Goal: Task Accomplishment & Management: Use online tool/utility

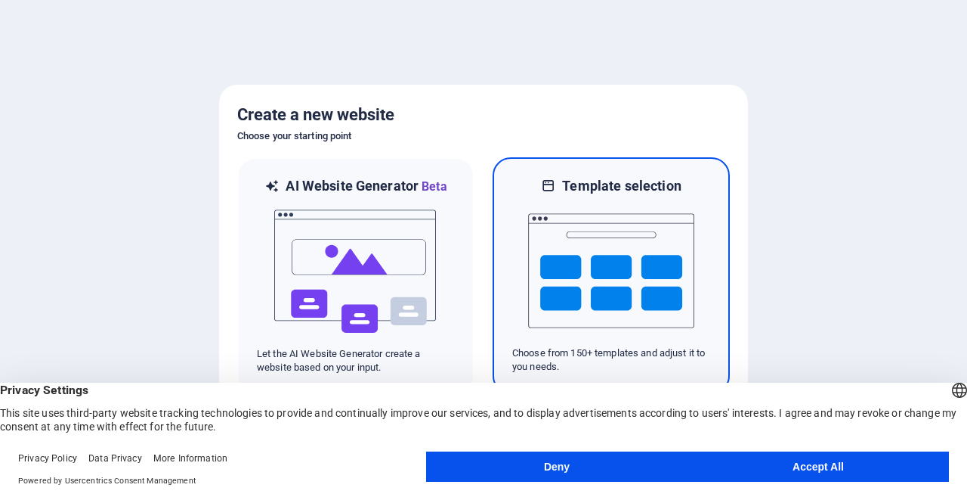
click at [652, 291] on img at bounding box center [611, 270] width 166 height 151
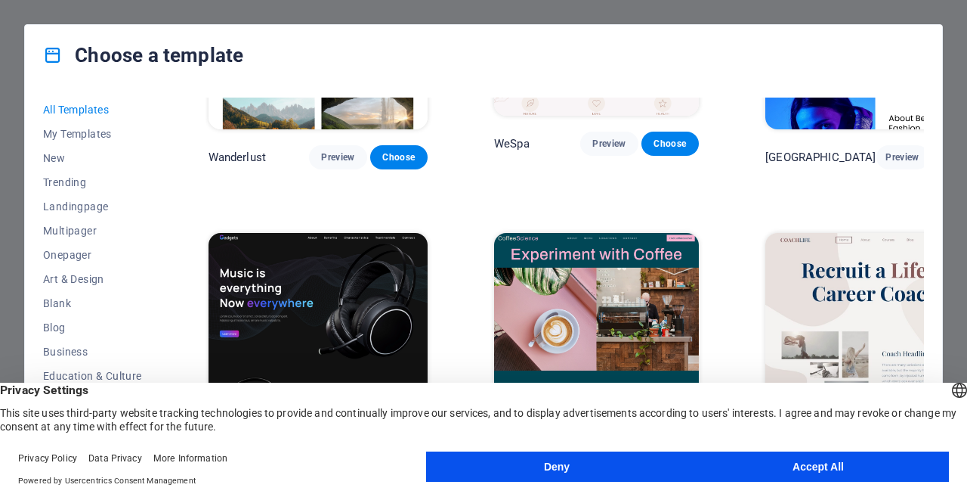
scroll to position [3477, 0]
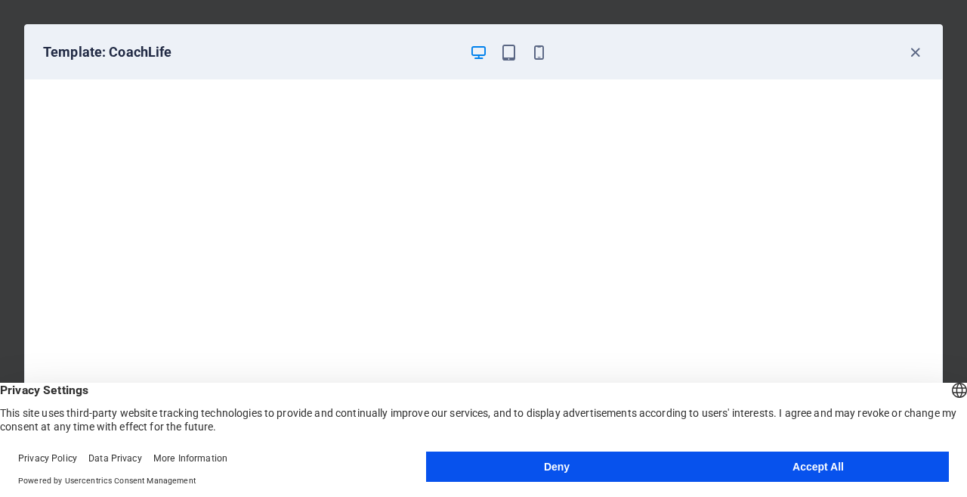
click at [919, 52] on icon "button" at bounding box center [915, 52] width 17 height 17
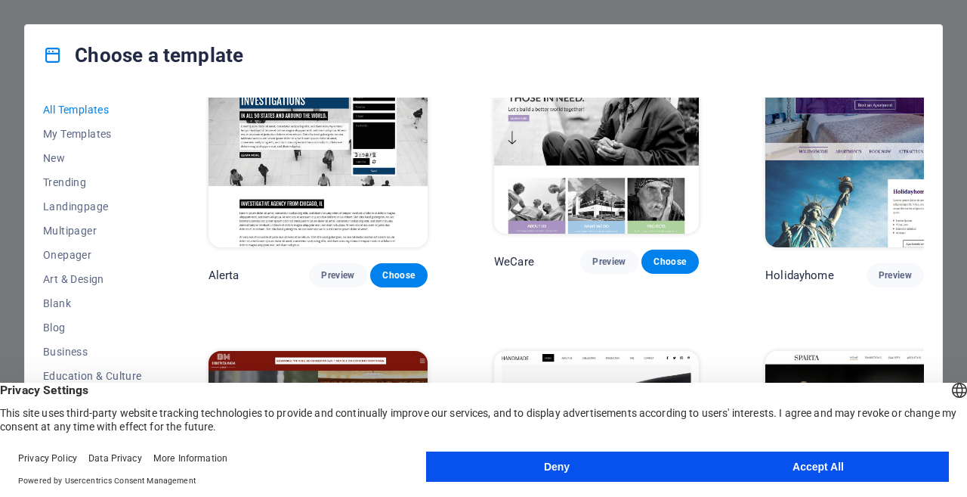
scroll to position [8087, 0]
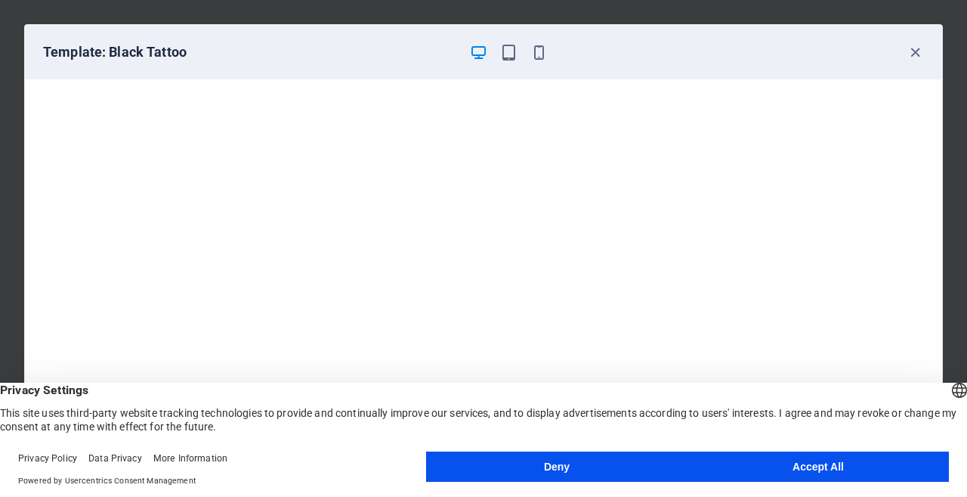
click at [616, 450] on footer "Privacy Policy Data Privacy More Information Powered by Usercentrics Consent Ma…" at bounding box center [483, 469] width 967 height 54
click at [607, 458] on button "Deny" at bounding box center [556, 466] width 261 height 30
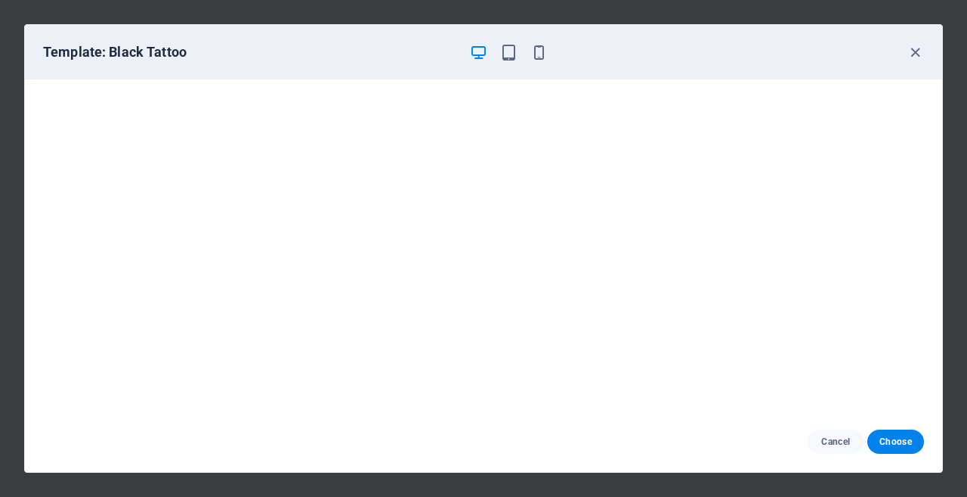
scroll to position [4, 0]
click at [919, 54] on icon "button" at bounding box center [915, 52] width 17 height 17
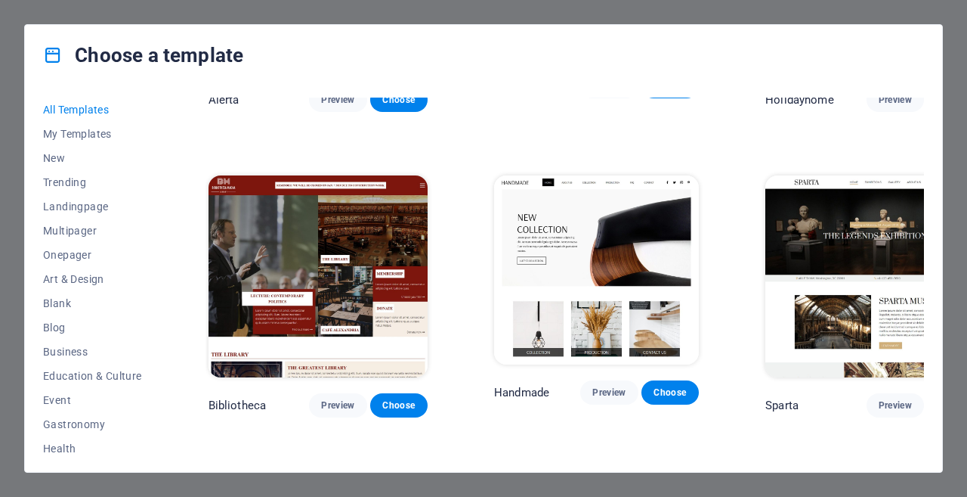
scroll to position [8238, 0]
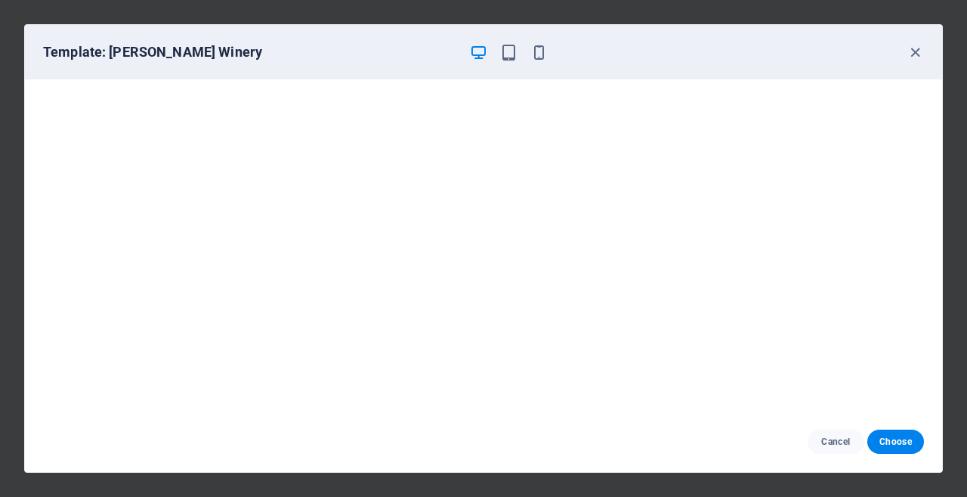
scroll to position [0, 0]
click at [917, 44] on icon "button" at bounding box center [915, 52] width 17 height 17
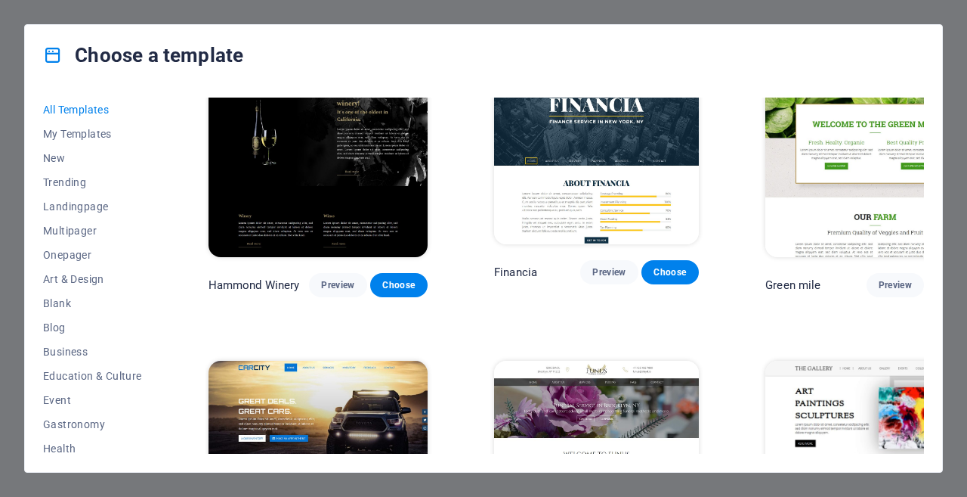
scroll to position [9145, 0]
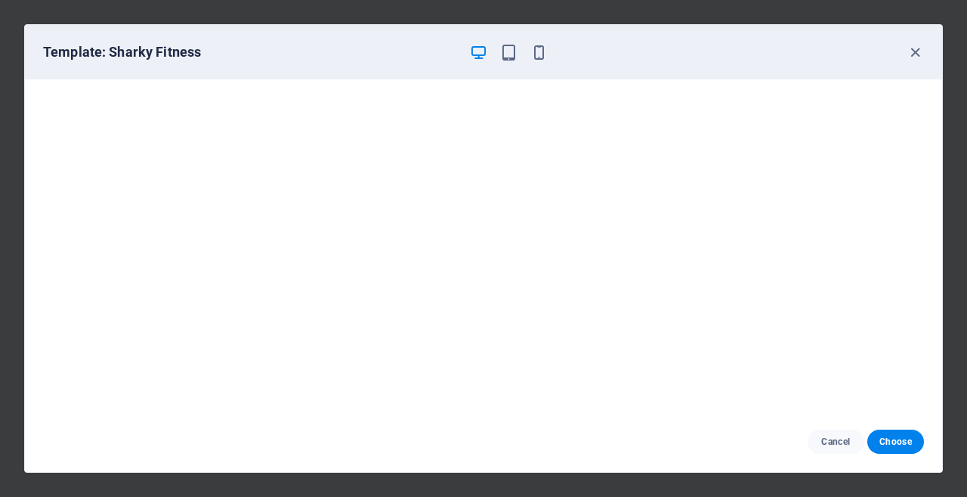
click at [913, 54] on icon "button" at bounding box center [915, 52] width 17 height 17
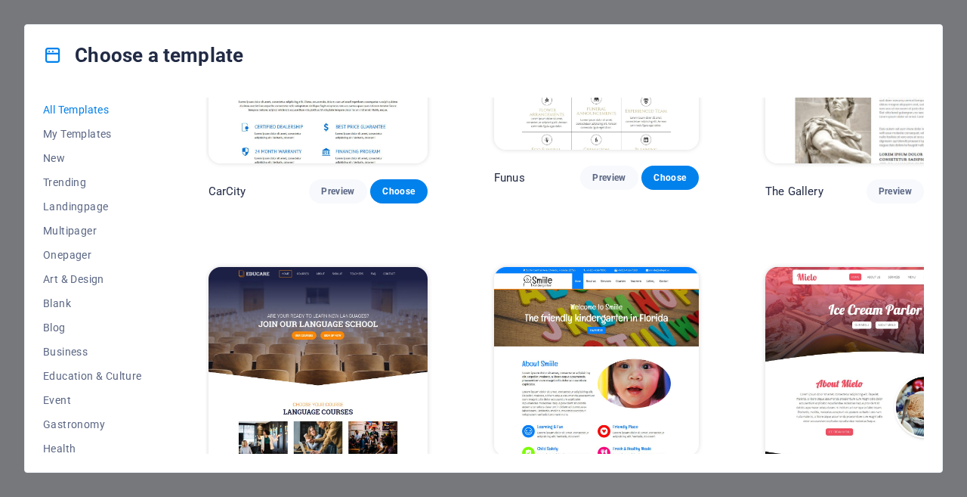
scroll to position [9523, 0]
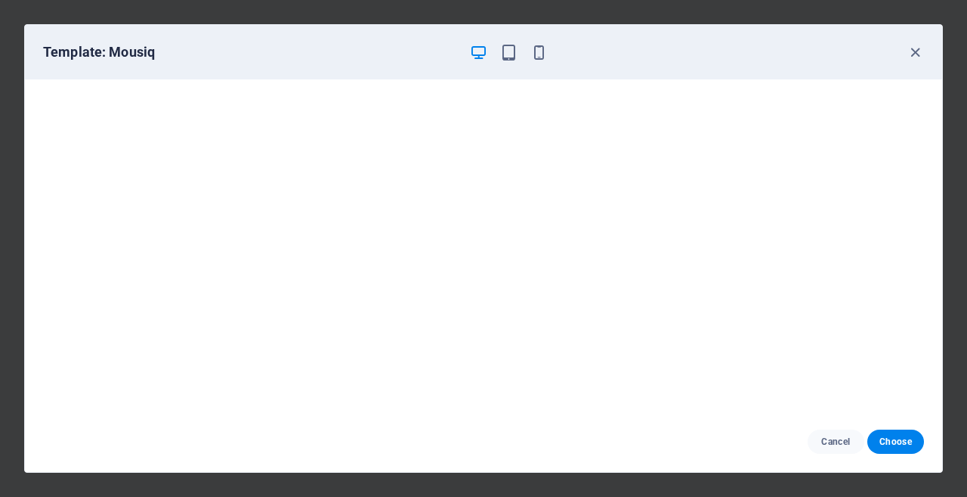
scroll to position [0, 0]
click at [917, 58] on icon "button" at bounding box center [915, 52] width 17 height 17
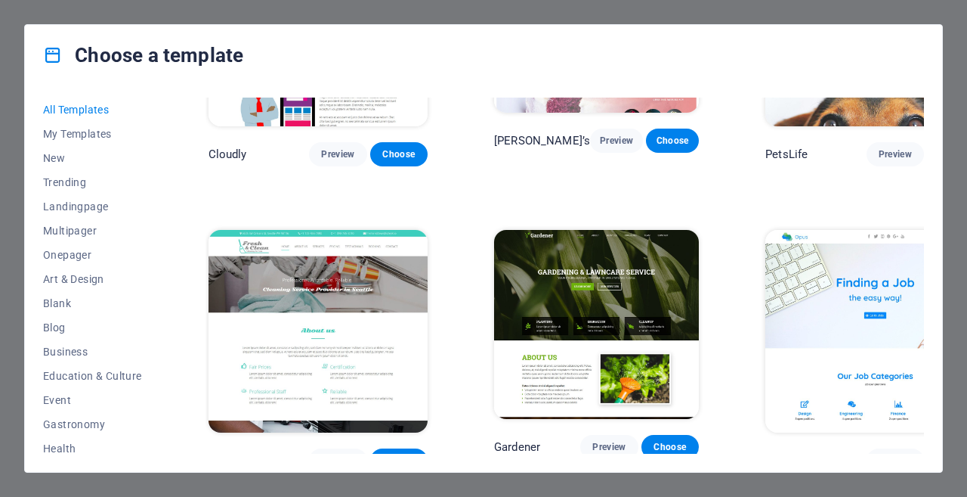
scroll to position [10581, 0]
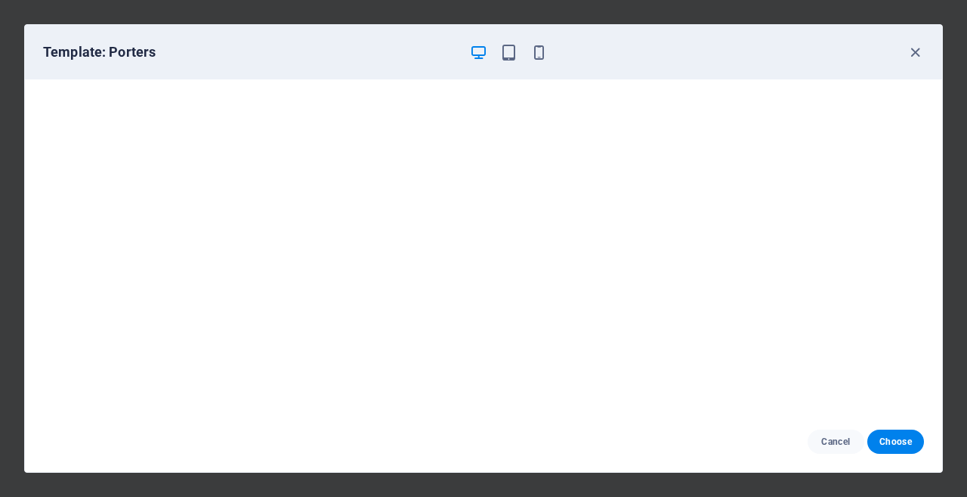
click at [911, 53] on icon "button" at bounding box center [915, 52] width 17 height 17
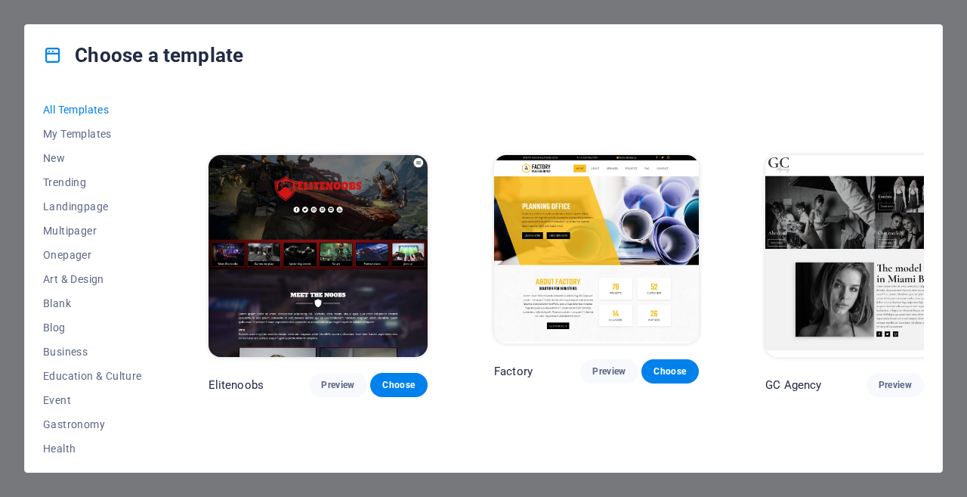
scroll to position [11034, 0]
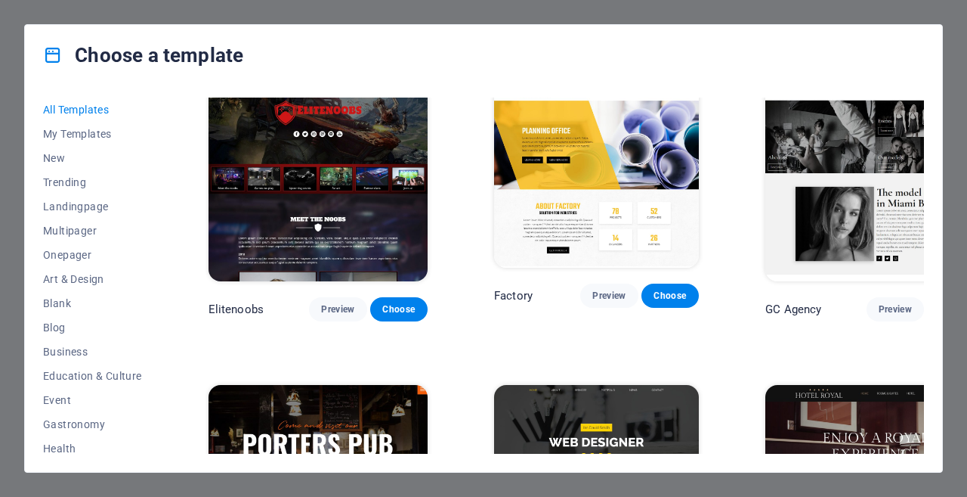
drag, startPoint x: 532, startPoint y: 231, endPoint x: 704, endPoint y: 136, distance: 196.9
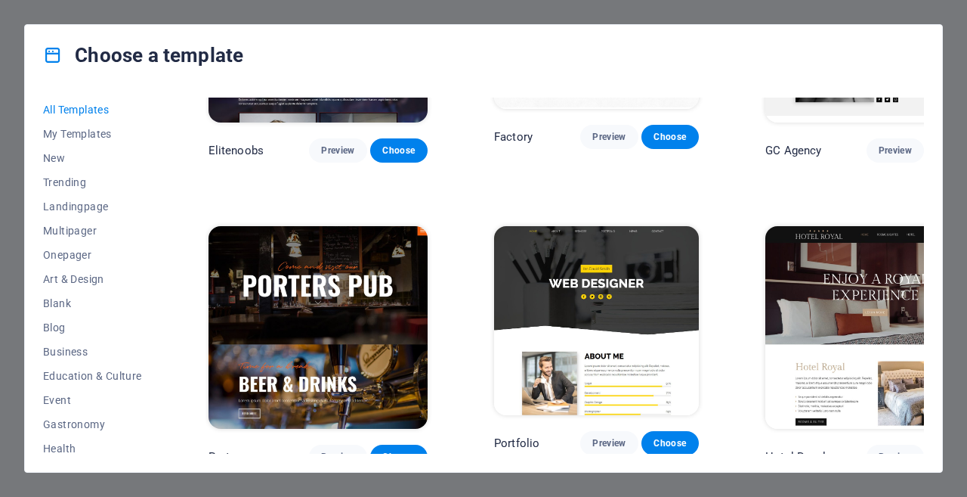
scroll to position [11185, 0]
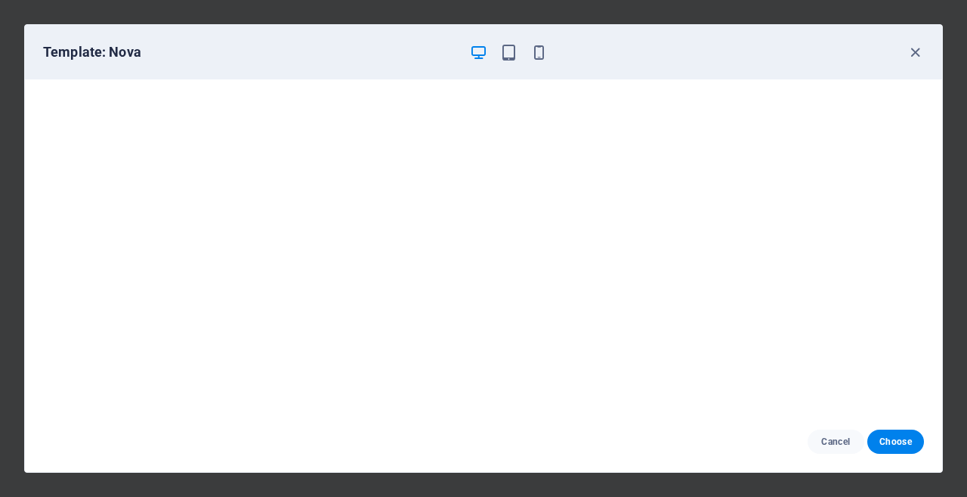
scroll to position [4, 0]
click at [838, 438] on span "Cancel" at bounding box center [836, 441] width 32 height 12
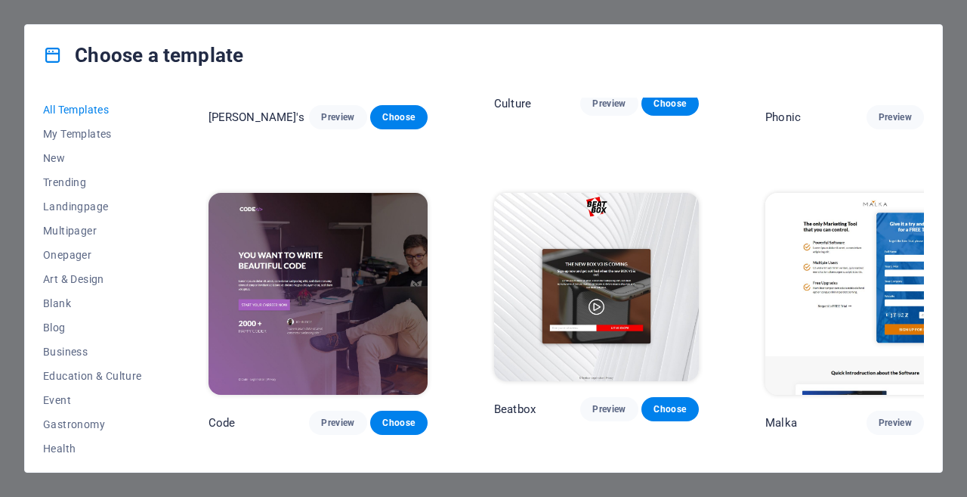
scroll to position [14360, 0]
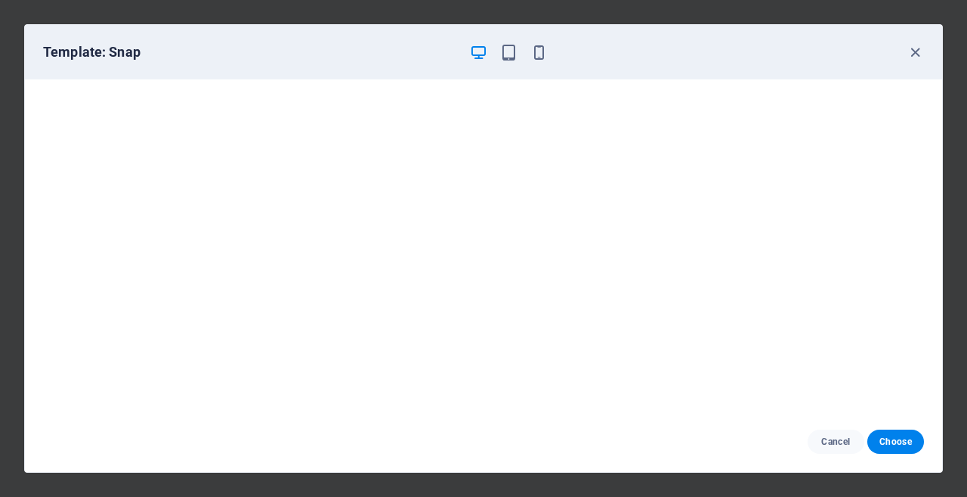
scroll to position [0, 0]
click at [912, 54] on icon "button" at bounding box center [915, 52] width 17 height 17
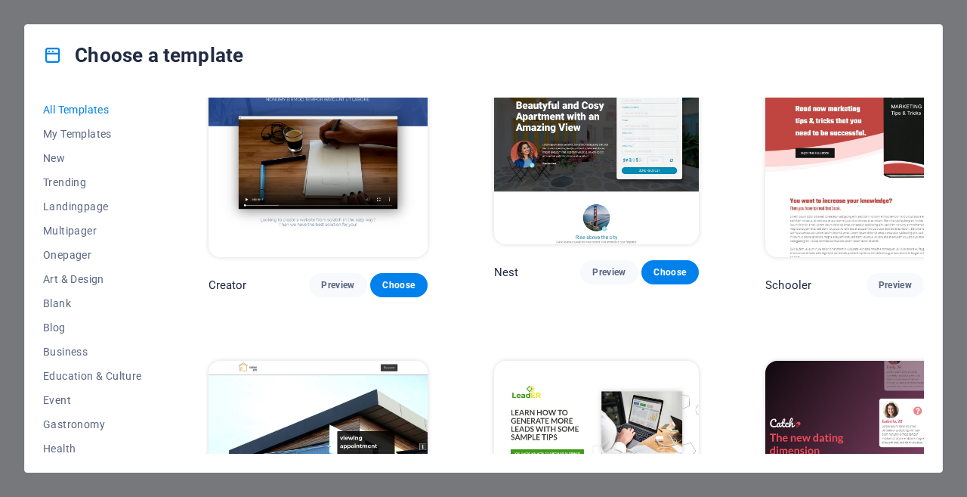
scroll to position [15675, 0]
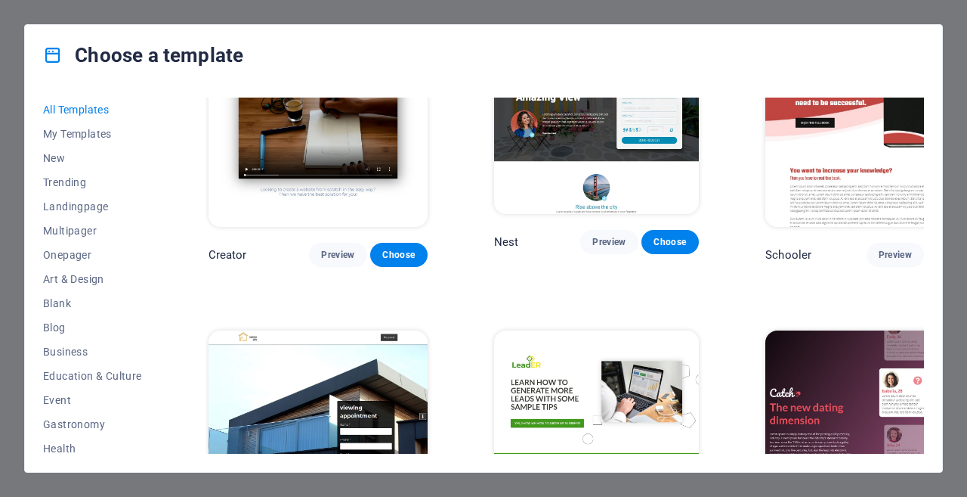
drag, startPoint x: 534, startPoint y: 261, endPoint x: 456, endPoint y: 283, distance: 80.9
drag, startPoint x: 456, startPoint y: 283, endPoint x: 763, endPoint y: 331, distance: 310.5
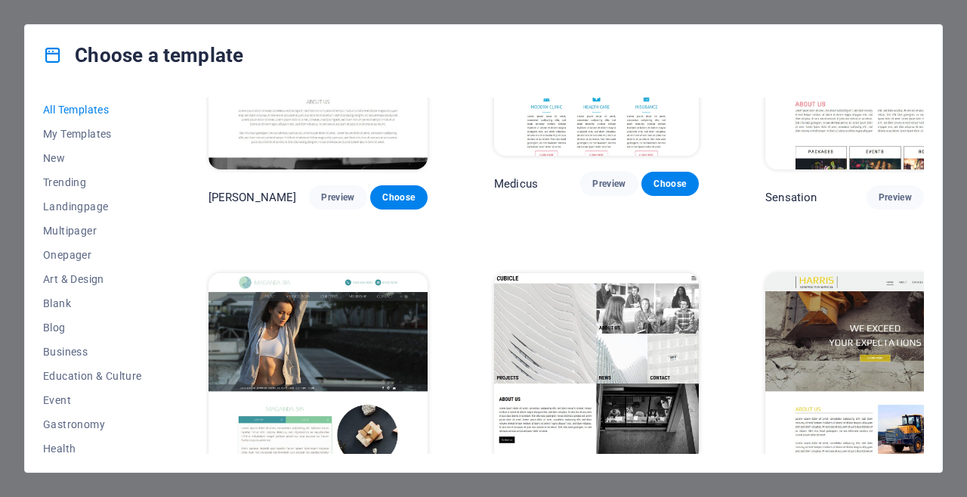
scroll to position [13256, 0]
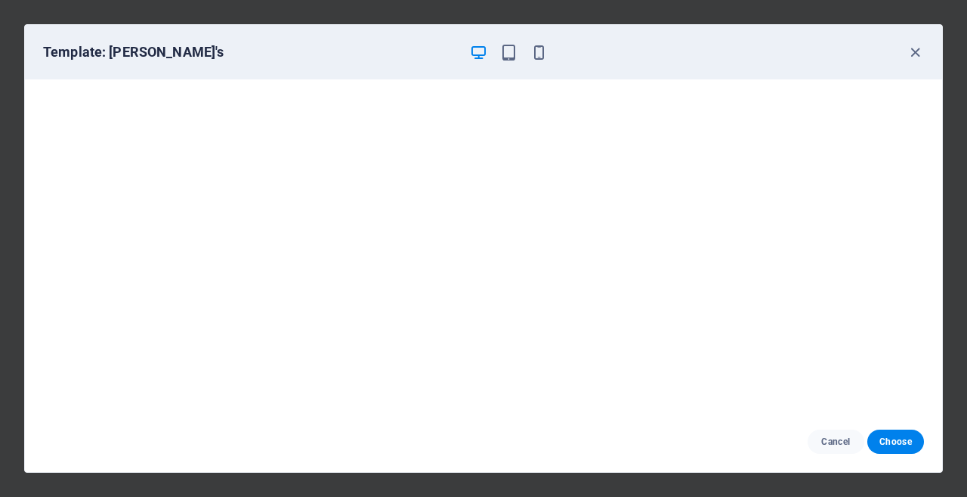
click at [828, 456] on div "Cancel Choose" at bounding box center [484, 441] width 918 height 60
click at [832, 448] on button "Cancel" at bounding box center [836, 441] width 57 height 24
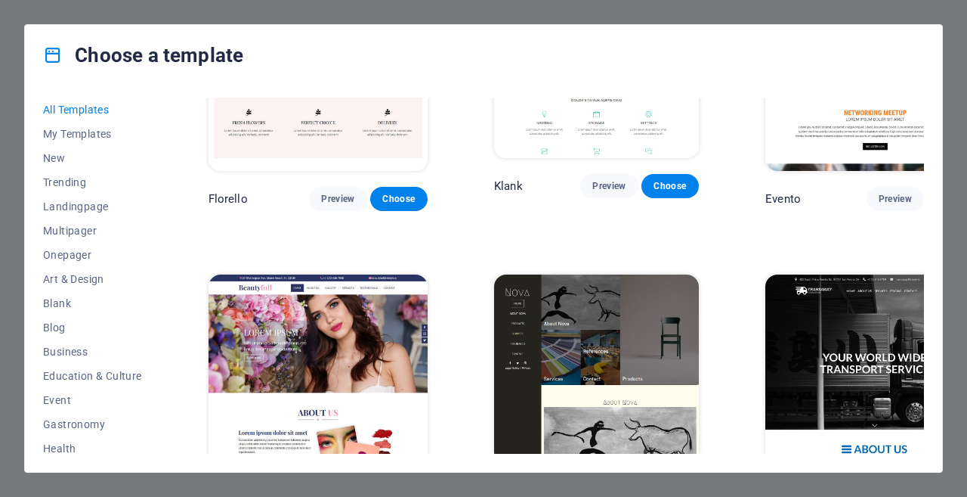
scroll to position [11745, 0]
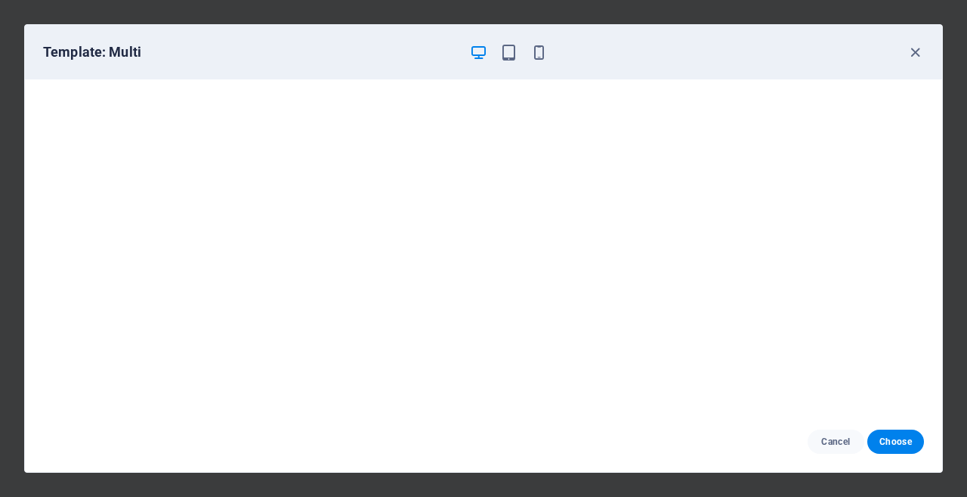
scroll to position [0, 0]
click at [911, 439] on span "Choose" at bounding box center [896, 441] width 32 height 12
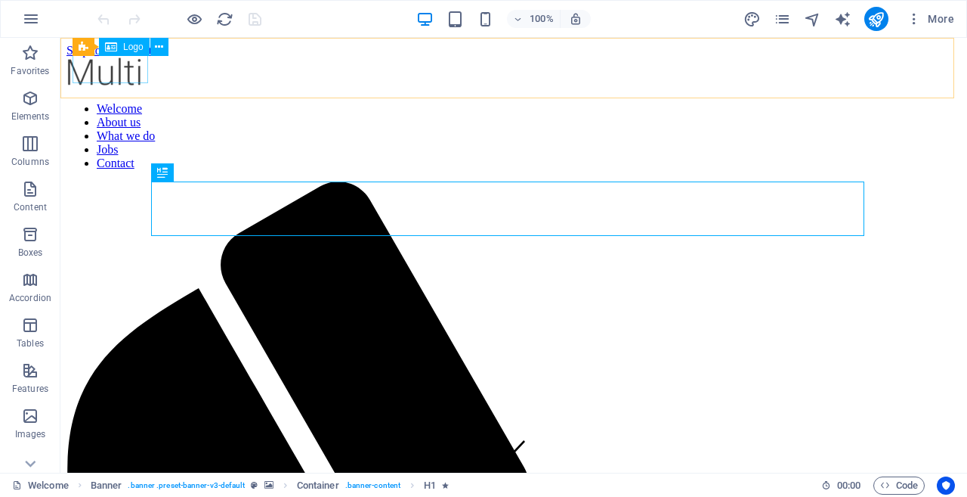
click at [135, 79] on div at bounding box center [514, 73] width 895 height 32
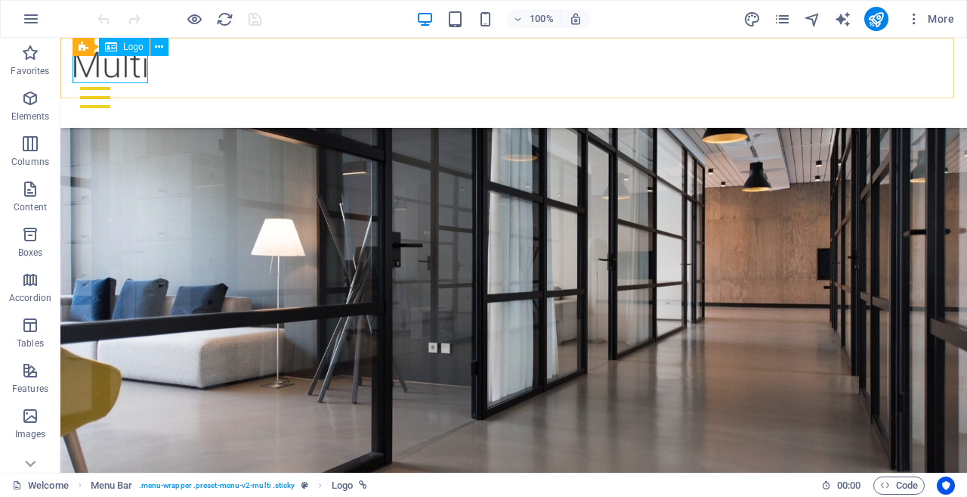
click at [119, 51] on div "Logo" at bounding box center [124, 47] width 51 height 18
click at [109, 73] on div at bounding box center [514, 64] width 883 height 29
select select "px"
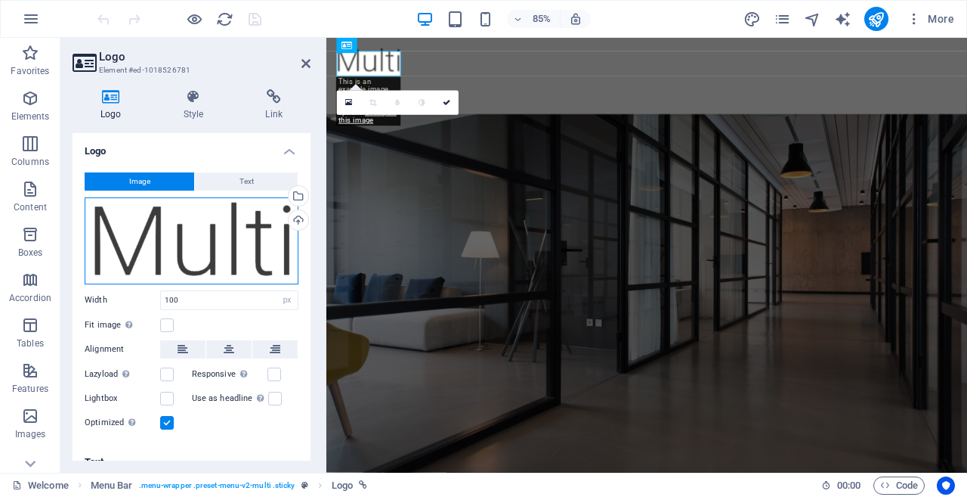
click at [182, 218] on div "Drag files here, click to choose files or select files from Files or our free s…" at bounding box center [192, 240] width 214 height 87
